Goal: Task Accomplishment & Management: Manage account settings

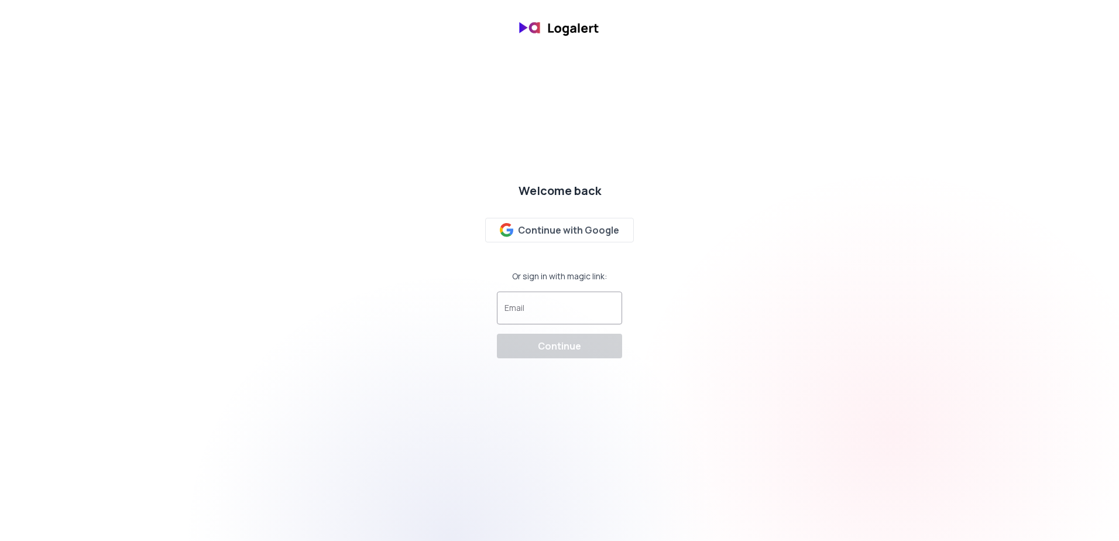
click at [550, 307] on div at bounding box center [559, 308] width 110 height 22
click at [554, 308] on input "Email" at bounding box center [559, 313] width 110 height 12
type input "[EMAIL_ADDRESS][DOMAIN_NAME]"
click at [559, 349] on div "Continue" at bounding box center [559, 346] width 43 height 14
click at [530, 313] on input "Email" at bounding box center [559, 313] width 110 height 12
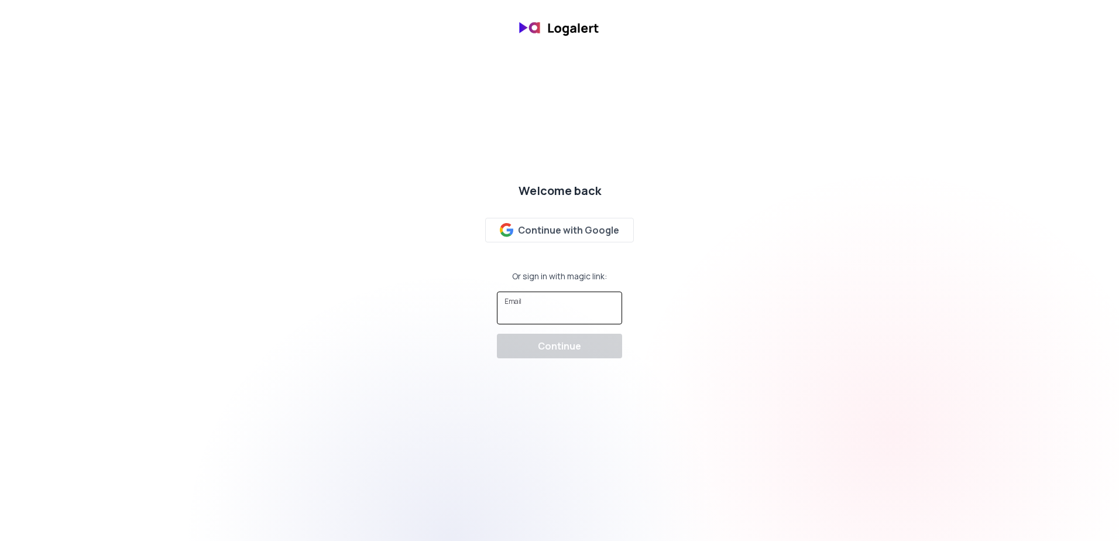
click at [671, 292] on div "Welcome back Continue with Google Or sign in with magic link: Email Continue" at bounding box center [559, 270] width 1119 height 194
click at [140, 226] on div "Welcome back Continue with Google Or sign in with magic link: Email Continue" at bounding box center [559, 270] width 1119 height 194
click at [529, 313] on input "Email" at bounding box center [559, 313] width 110 height 12
click at [423, 315] on div "Welcome back Continue with Google Or sign in with magic link: Email Continue" at bounding box center [559, 270] width 1119 height 194
click at [544, 311] on input "Email" at bounding box center [559, 313] width 110 height 12
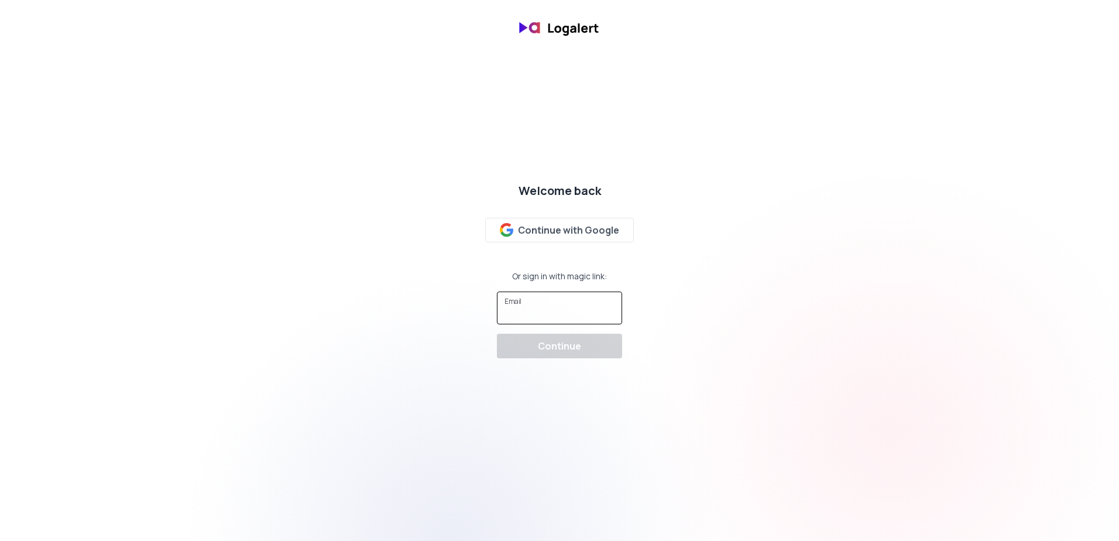
type input "[EMAIL_ADDRESS][DOMAIN_NAME]"
click at [558, 346] on div "Continue" at bounding box center [559, 346] width 43 height 14
click at [585, 226] on div "Continue with Google" at bounding box center [560, 230] width 120 height 14
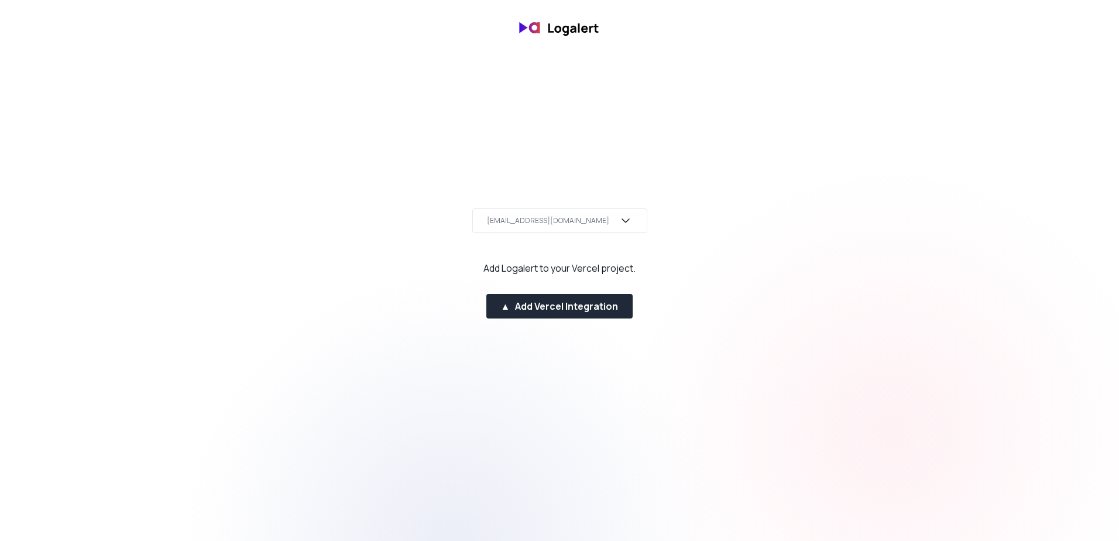
click at [633, 223] on icon "button" at bounding box center [626, 221] width 14 height 14
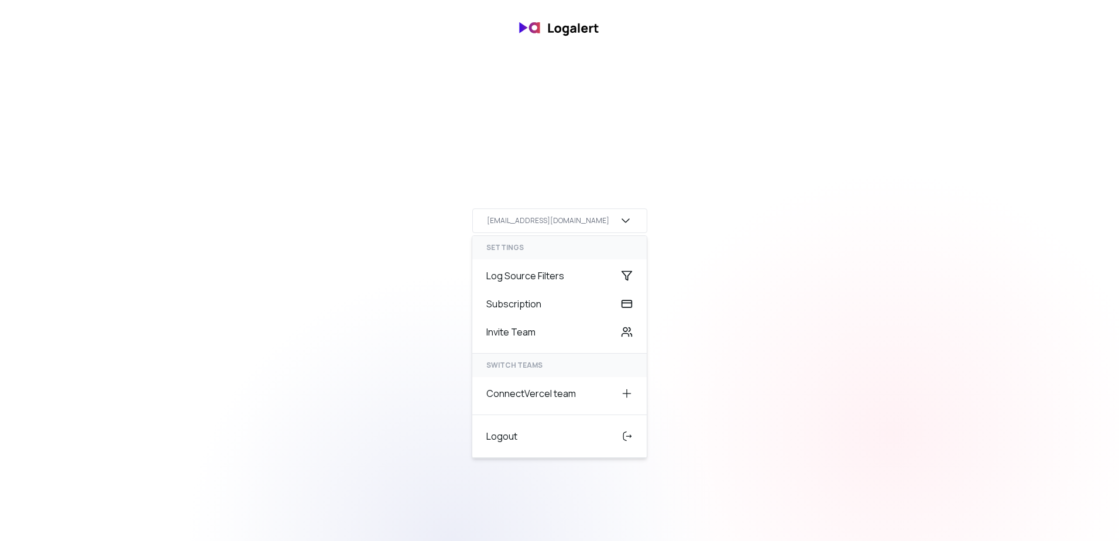
click at [633, 219] on icon "button" at bounding box center [626, 221] width 14 height 14
